Goal: Check status: Check status

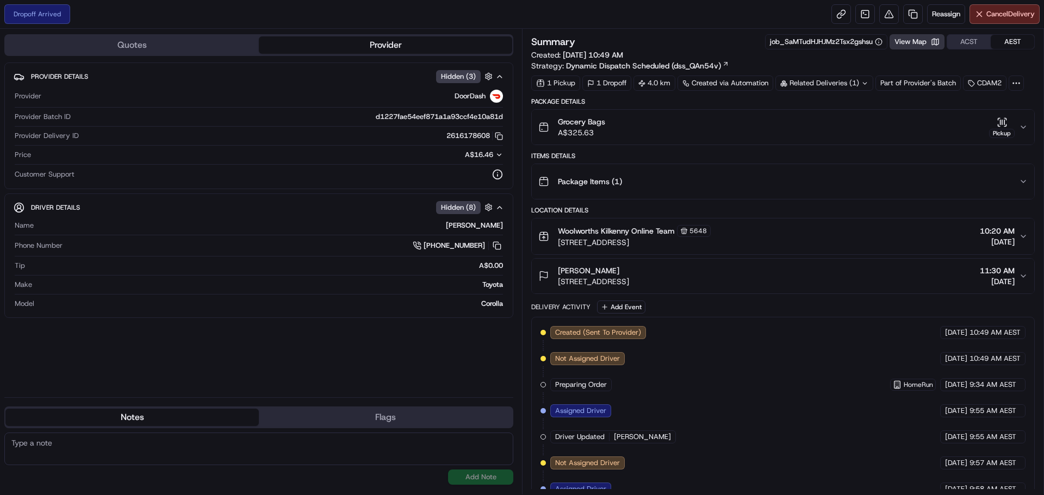
click at [936, 36] on button "View Map" at bounding box center [916, 41] width 55 height 15
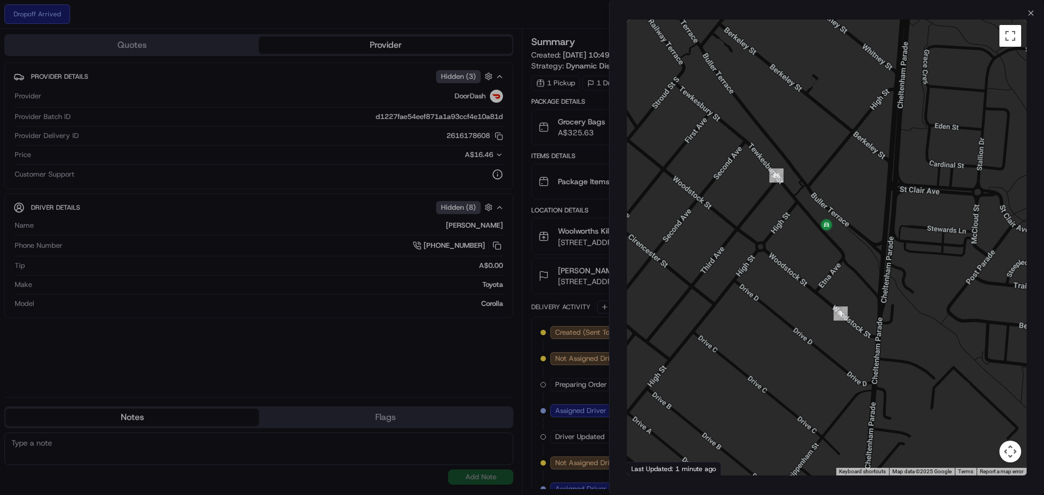
click at [1027, 7] on div "Close ← Move left → Move right ↑ Move up ↓ Move down + Zoom in - Zoom out Home …" at bounding box center [826, 247] width 435 height 495
click at [1028, 9] on icon "button" at bounding box center [1030, 13] width 9 height 9
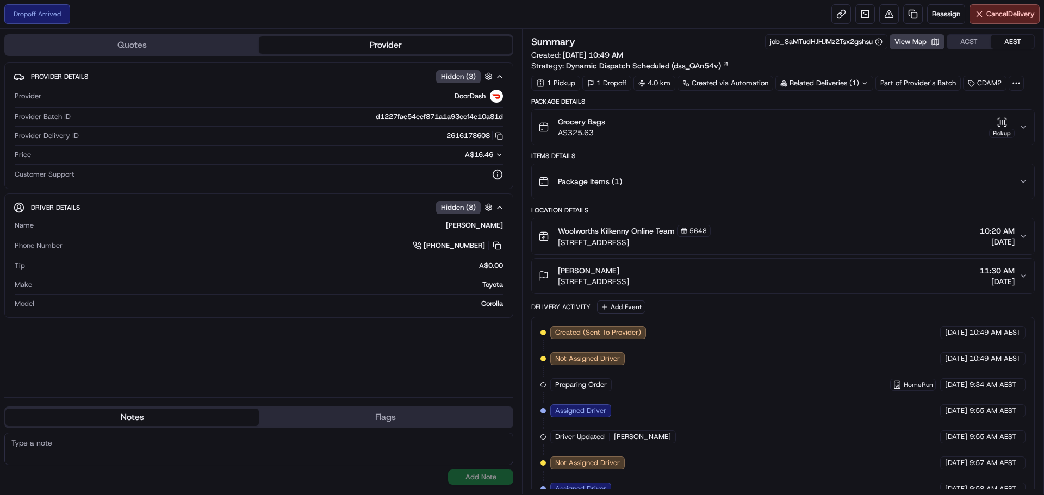
click at [616, 3] on div "Dropoff Arrived Reassign Cancel Delivery" at bounding box center [522, 14] width 1044 height 29
click at [626, 18] on div "Dropoff Arrived Reassign Cancel Delivery" at bounding box center [522, 14] width 1044 height 29
click at [842, 14] on link at bounding box center [841, 14] width 20 height 20
click at [632, 13] on div "Dropoff Arrived Reassign Cancel Delivery" at bounding box center [522, 14] width 1044 height 29
click at [498, 244] on button at bounding box center [497, 246] width 12 height 12
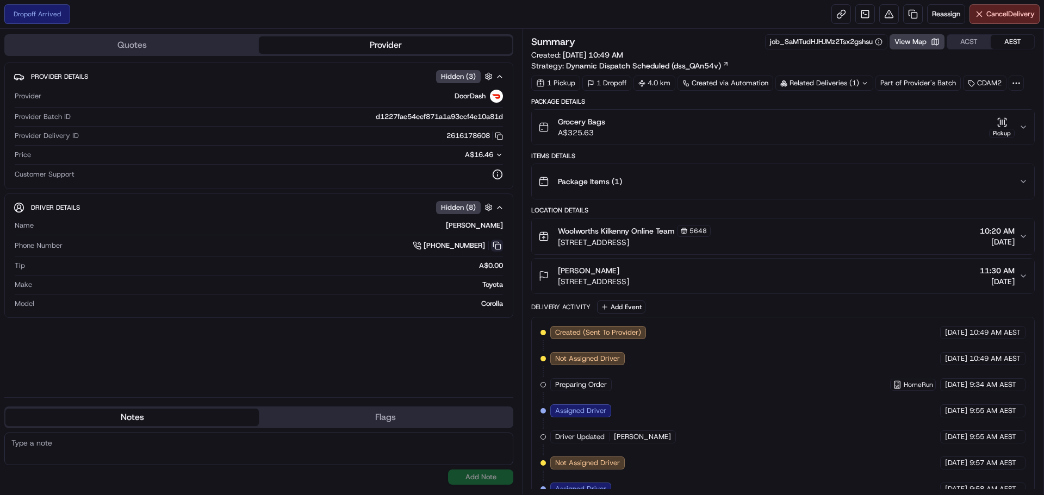
click at [497, 242] on button at bounding box center [497, 246] width 12 height 12
click at [931, 36] on button "View Map" at bounding box center [916, 41] width 55 height 15
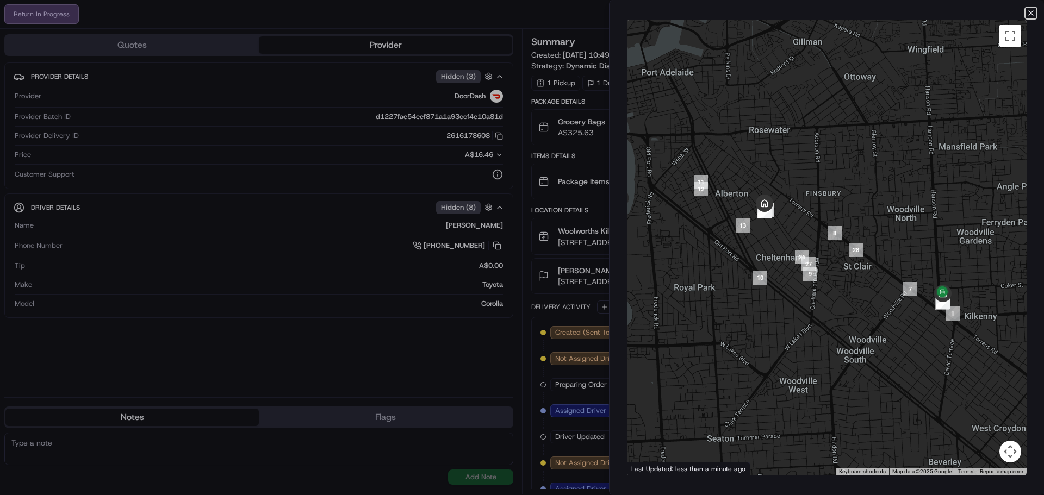
click at [1030, 13] on icon "button" at bounding box center [1030, 13] width 9 height 9
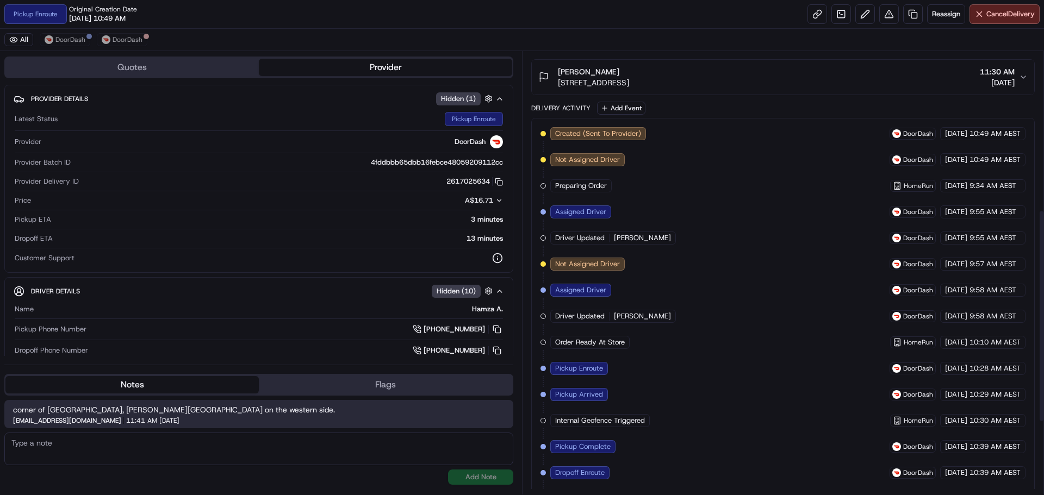
scroll to position [482, 0]
